Goal: Task Accomplishment & Management: Manage account settings

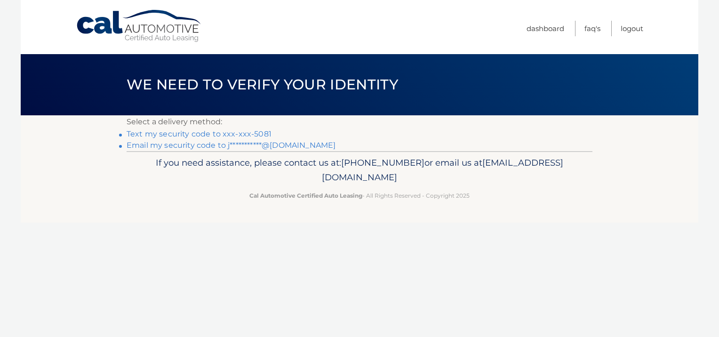
click at [239, 133] on link "Text my security code to xxx-xxx-5081" at bounding box center [199, 133] width 145 height 9
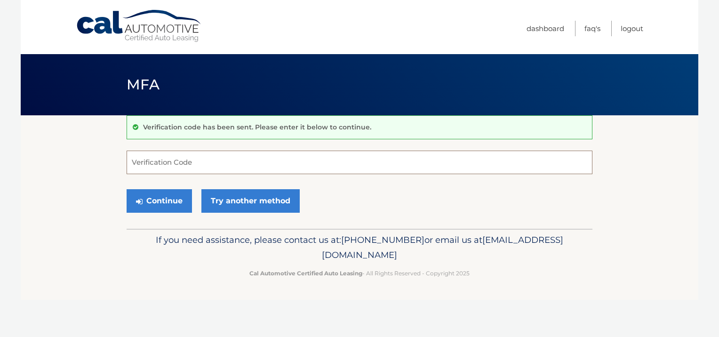
click at [236, 169] on input "Verification Code" at bounding box center [360, 163] width 466 height 24
type input "043415"
click at [169, 197] on button "Continue" at bounding box center [159, 201] width 65 height 24
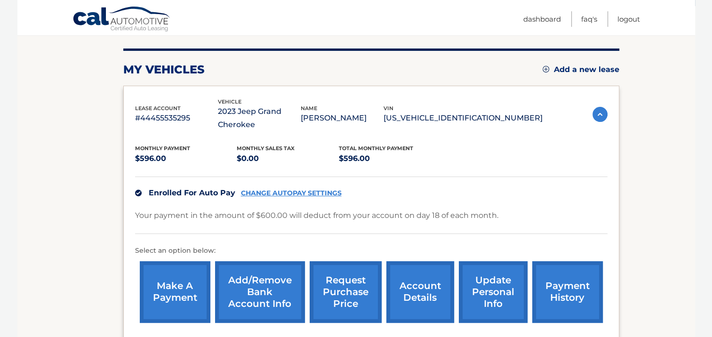
scroll to position [113, 0]
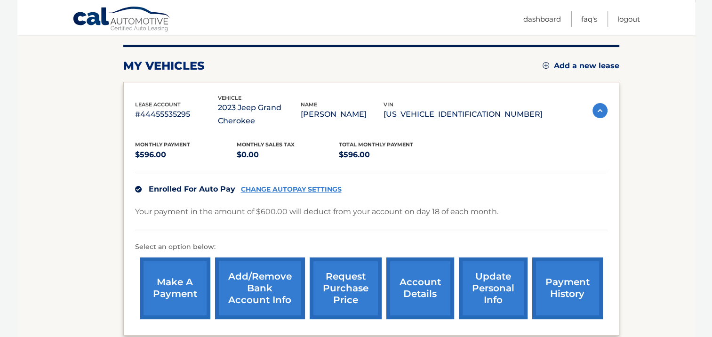
click at [299, 186] on link "CHANGE AUTOPAY SETTINGS" at bounding box center [291, 189] width 101 height 8
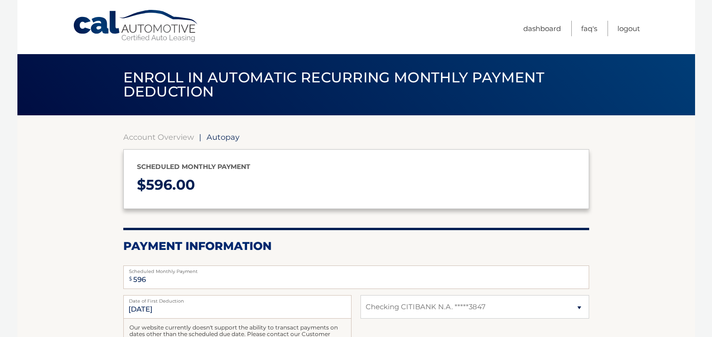
select select "NGE2Y2E3MzktZjJlMC00NjJjLWFlNjctM2VhMjE5NDY2MmYw"
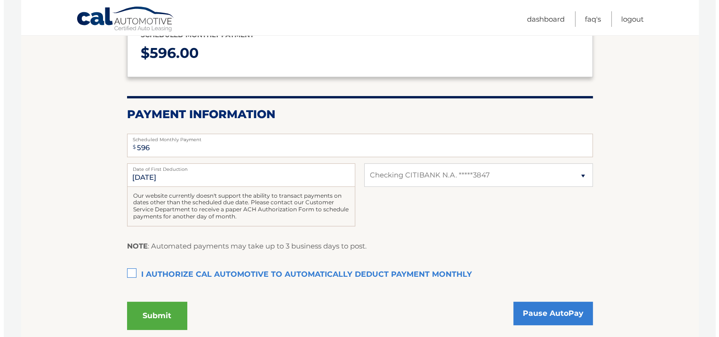
scroll to position [151, 0]
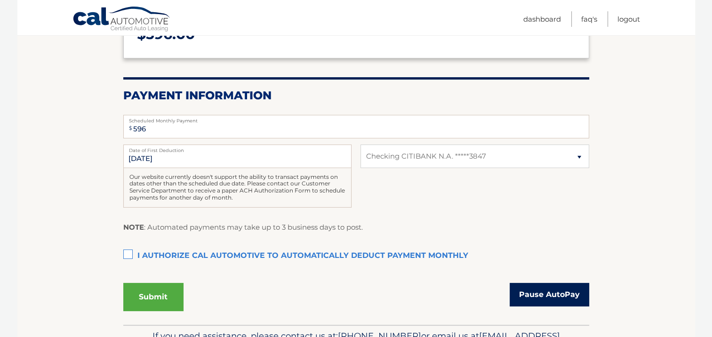
click at [551, 289] on link "Pause AutoPay" at bounding box center [549, 295] width 80 height 24
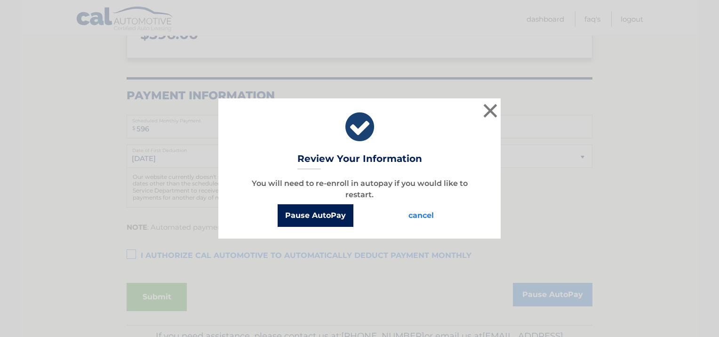
click at [310, 211] on button "Pause AutoPay" at bounding box center [316, 215] width 76 height 23
click at [322, 215] on button "Pause AutoPay" at bounding box center [316, 215] width 76 height 23
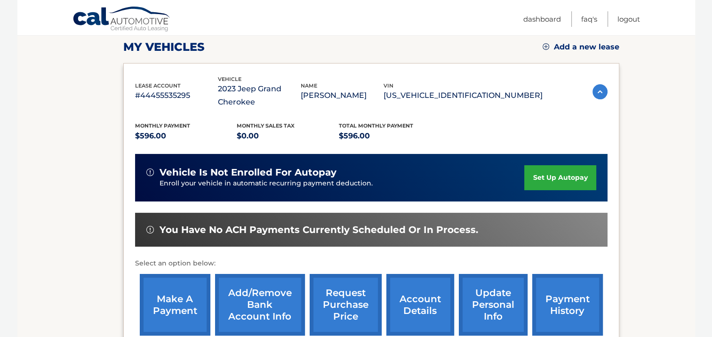
scroll to position [151, 0]
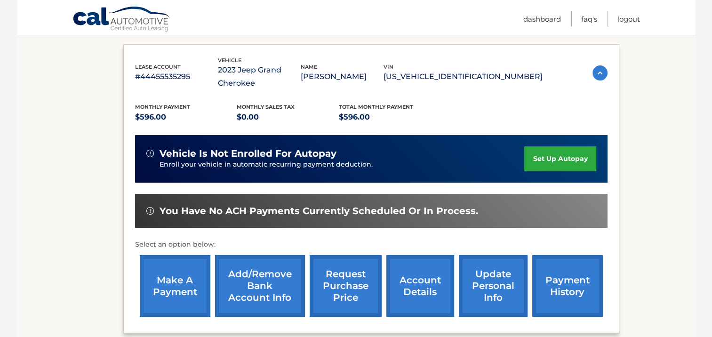
click at [557, 155] on link "set up autopay" at bounding box center [560, 158] width 72 height 25
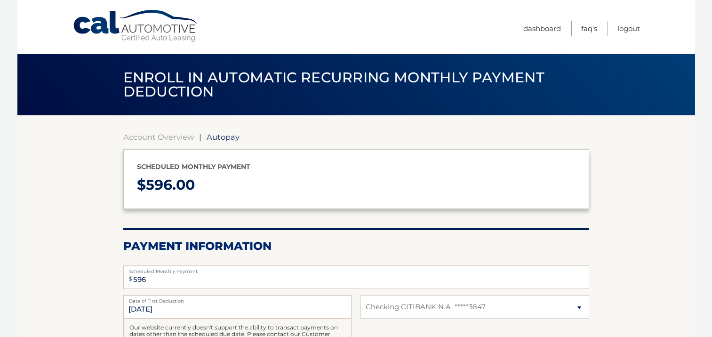
select select "NGE2Y2E3MzktZjJlMC00NjJjLWFlNjctM2VhMjE5NDY2MmYw"
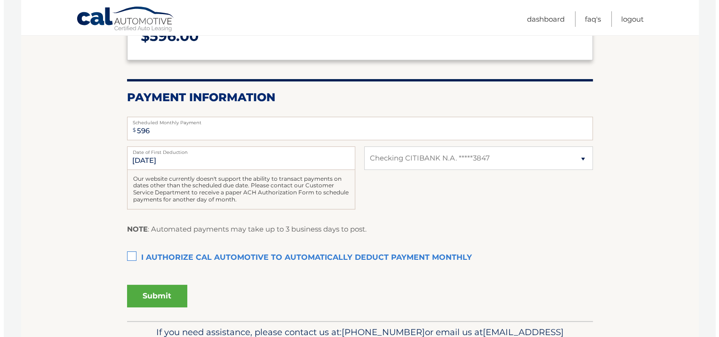
scroll to position [151, 0]
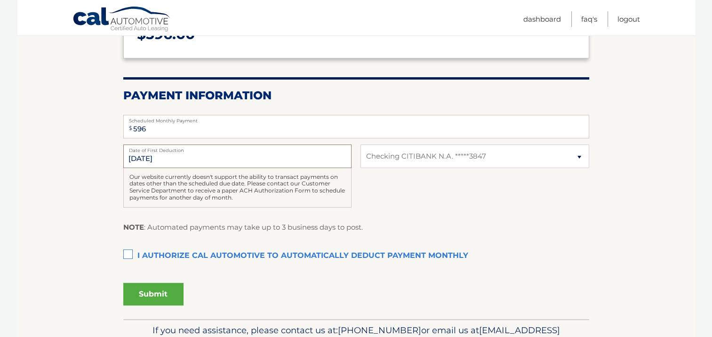
click at [165, 159] on input "8/18/2025" at bounding box center [237, 156] width 228 height 24
click at [141, 154] on input "8/18/2025" at bounding box center [237, 156] width 228 height 24
click at [130, 249] on label "I authorize cal automotive to automatically deduct payment monthly This checkbo…" at bounding box center [356, 256] width 466 height 19
click at [0, 0] on input "I authorize cal automotive to automatically deduct payment monthly This checkbo…" at bounding box center [0, 0] width 0 height 0
click at [156, 129] on input "596" at bounding box center [356, 127] width 466 height 24
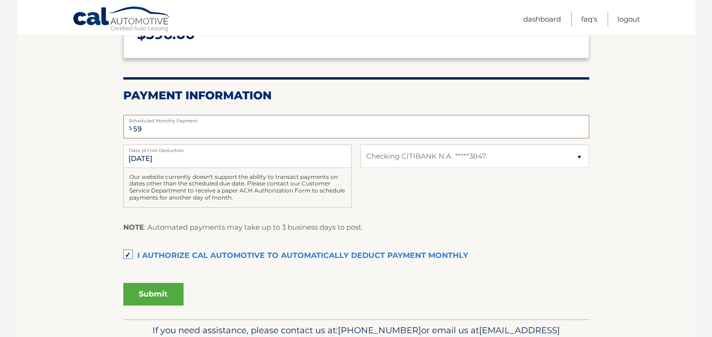
type input "5"
type input "600"
click at [165, 292] on button "Submit" at bounding box center [153, 294] width 60 height 23
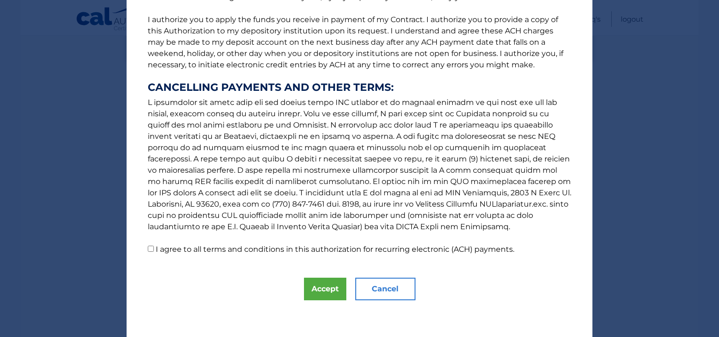
scroll to position [119, 0]
click at [148, 249] on input "I agree to all terms and conditions in this authorization for recurring electro…" at bounding box center [151, 248] width 6 height 6
checkbox input "true"
click at [325, 290] on button "Accept" at bounding box center [325, 288] width 42 height 23
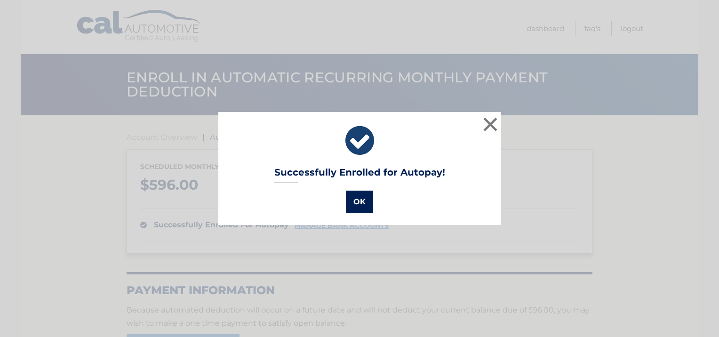
click at [351, 204] on button "OK" at bounding box center [359, 202] width 27 height 23
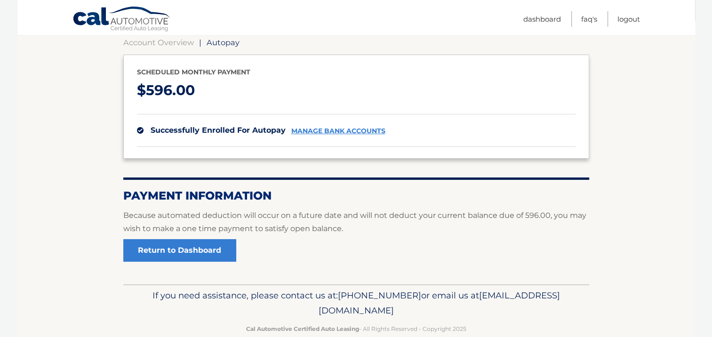
scroll to position [94, 0]
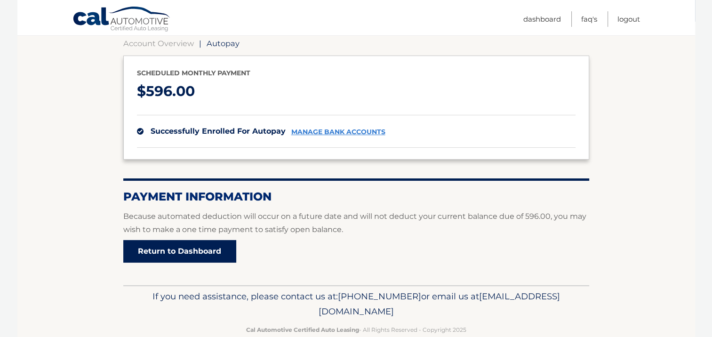
click at [201, 254] on link "Return to Dashboard" at bounding box center [179, 251] width 113 height 23
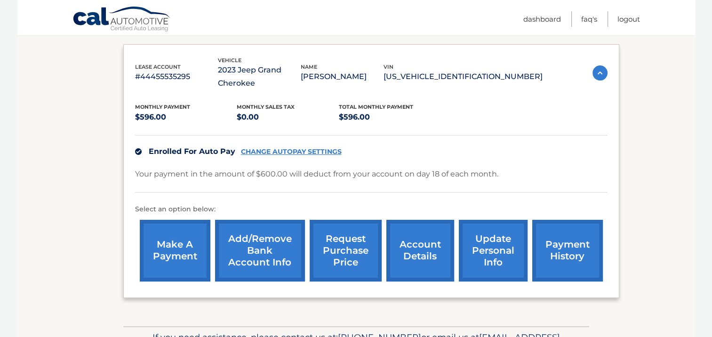
scroll to position [169, 0]
